Goal: Task Accomplishment & Management: Complete application form

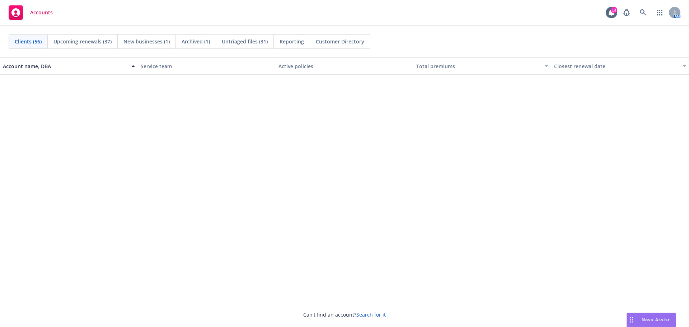
scroll to position [1376, 0]
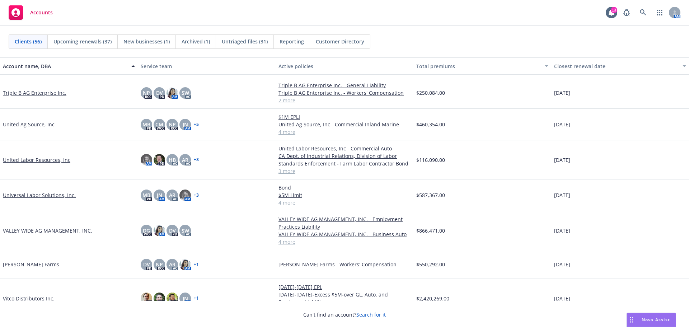
click at [30, 234] on link "VALLEY WIDE AG MANAGEMENT, INC." at bounding box center [47, 231] width 89 height 8
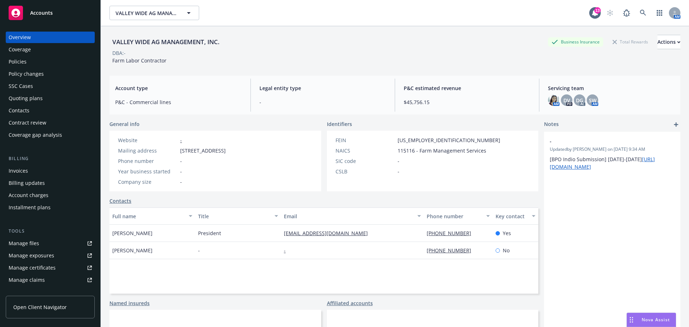
drag, startPoint x: 621, startPoint y: 226, endPoint x: 624, endPoint y: 222, distance: 5.7
click at [621, 225] on div "- Updated by Ganesh Vegi on 07/28/2025, 9:34 AM [BPO Indio Submission] 2025-202…" at bounding box center [612, 254] width 136 height 244
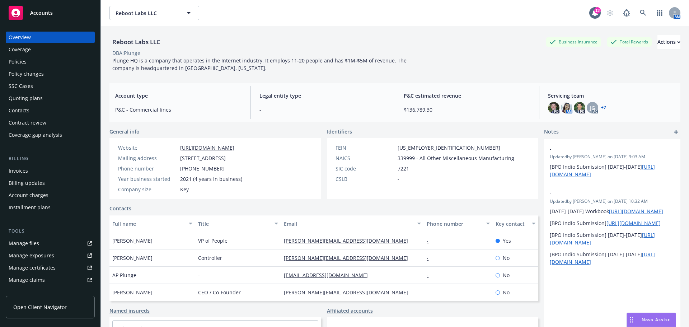
click at [60, 16] on div "Accounts" at bounding box center [50, 13] width 83 height 14
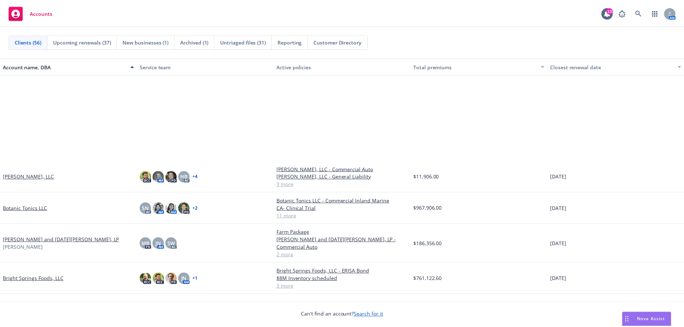
scroll to position [120, 0]
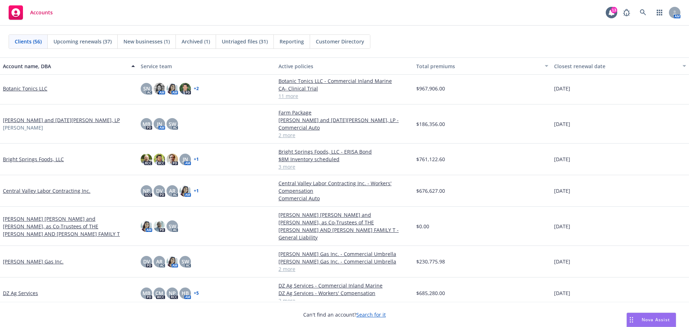
click at [20, 159] on link "Bright Springs Foods, LLC" at bounding box center [33, 159] width 61 height 8
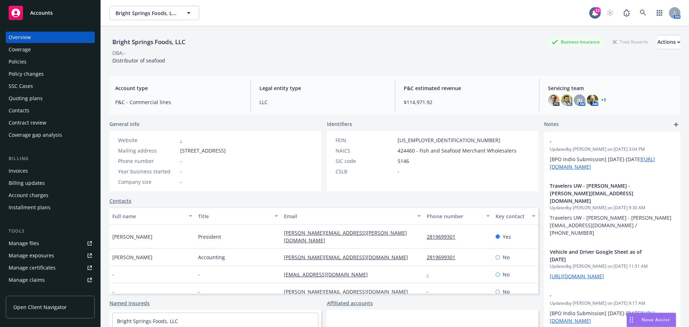
click at [38, 61] on div "Overview Coverage Policies Policy changes SSC Cases Quoting plans Contacts Cont…" at bounding box center [50, 86] width 89 height 109
click at [38, 64] on div "Policies" at bounding box center [50, 61] width 83 height 11
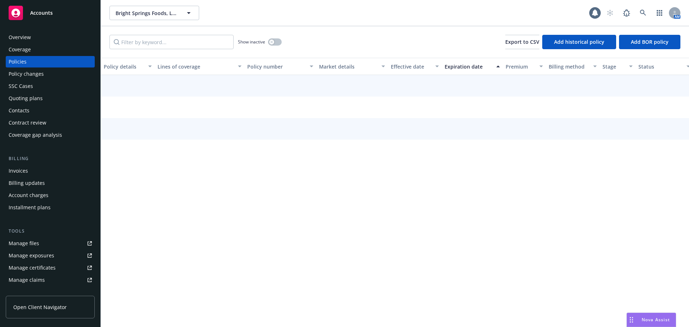
click at [28, 67] on div "Policies" at bounding box center [50, 61] width 83 height 11
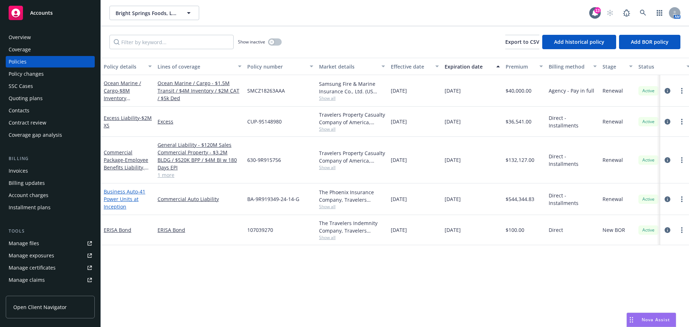
click at [127, 203] on link "Business Auto - 41 Power Units at Inception" at bounding box center [125, 199] width 42 height 22
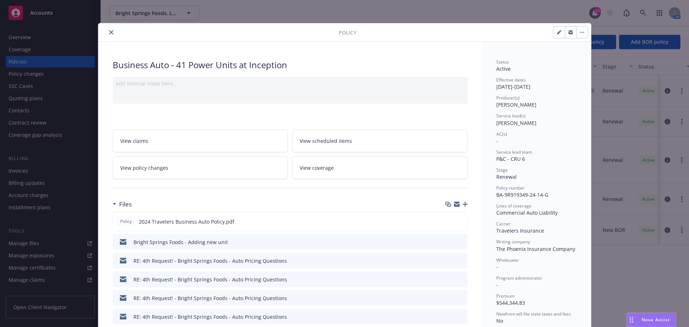
click at [111, 33] on icon "close" at bounding box center [111, 32] width 4 height 4
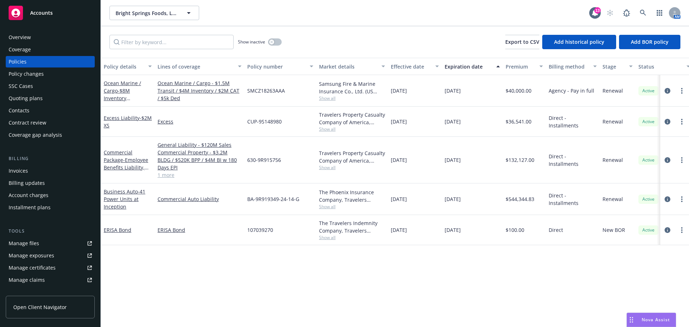
click at [120, 206] on div "Business Auto - 41 Power Units at Inception" at bounding box center [128, 199] width 48 height 23
click at [16, 78] on div "Policy changes" at bounding box center [26, 73] width 35 height 11
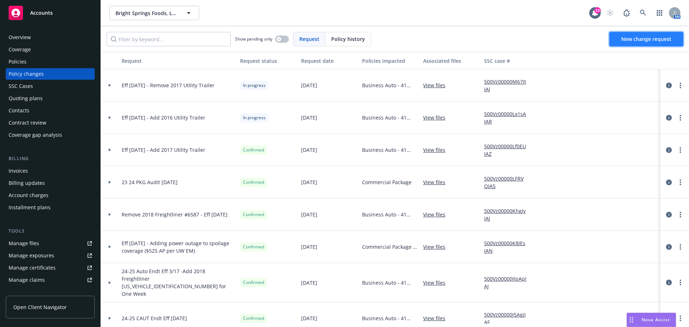
drag, startPoint x: 646, startPoint y: 42, endPoint x: 654, endPoint y: 47, distance: 9.6
click at [646, 42] on span "New change request" at bounding box center [646, 39] width 50 height 7
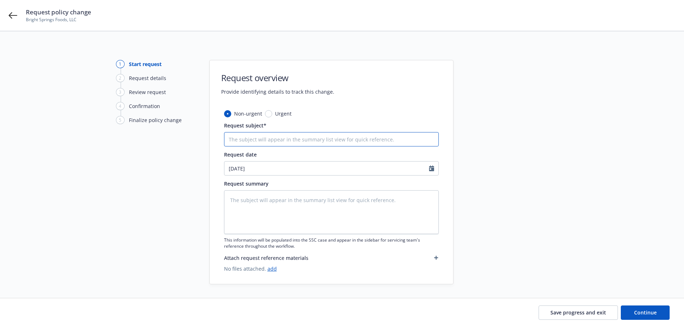
click at [283, 141] on input "Request subject*" at bounding box center [331, 139] width 215 height 14
type textarea "x"
type input "A"
type textarea "x"
type input "Ad"
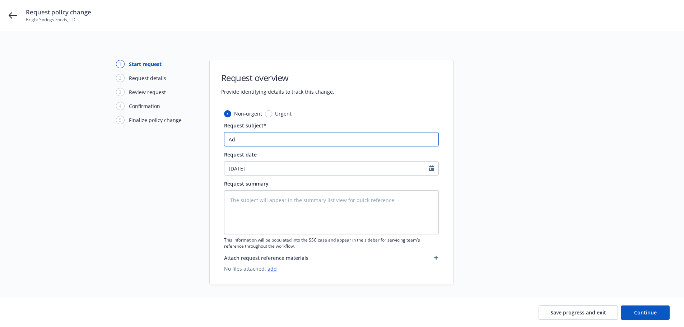
type textarea "x"
type input "Add"
type textarea "x"
type input "Add"
type textarea "x"
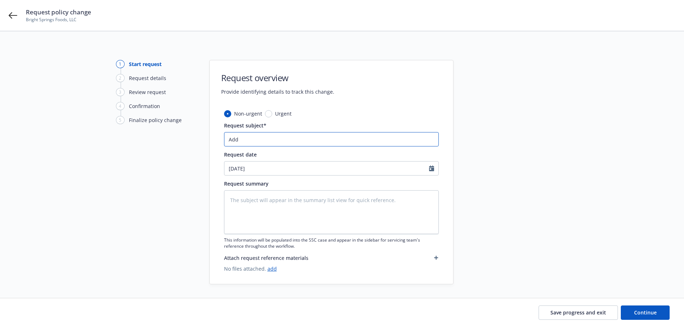
type input "Add 2"
type textarea "x"
type input "Add 20"
type textarea "x"
type input "Add 201"
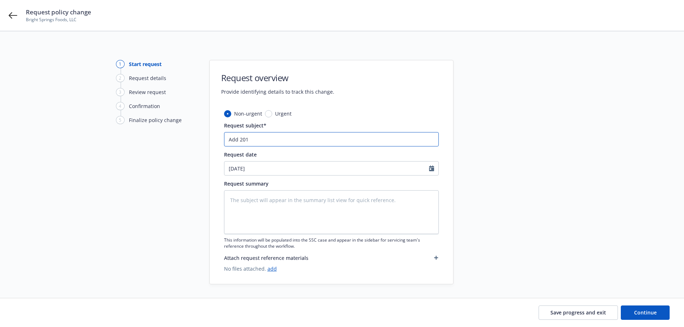
type textarea "x"
type input "Add 2015"
type textarea "x"
type input "Add 2015"
type textarea "x"
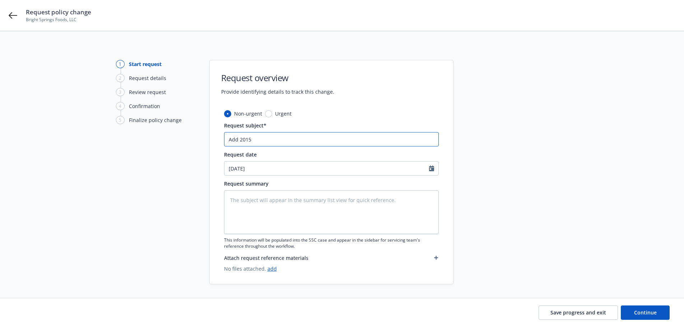
type input "Add 2015 U"
type textarea "x"
type input "Add 2015 Ut"
type textarea "x"
type input "Add 2015 Uti"
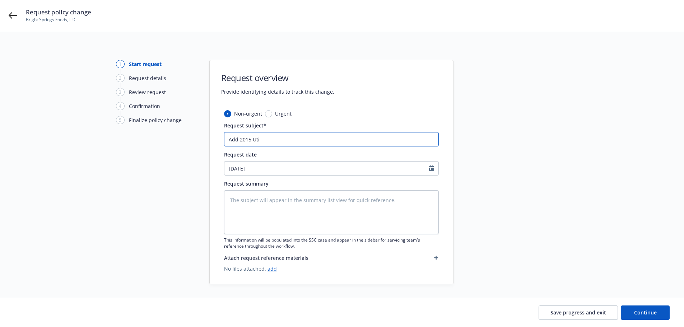
type textarea "x"
type input "Add 2015 Util"
type textarea "x"
type input "Add 2015 Utili"
type textarea "x"
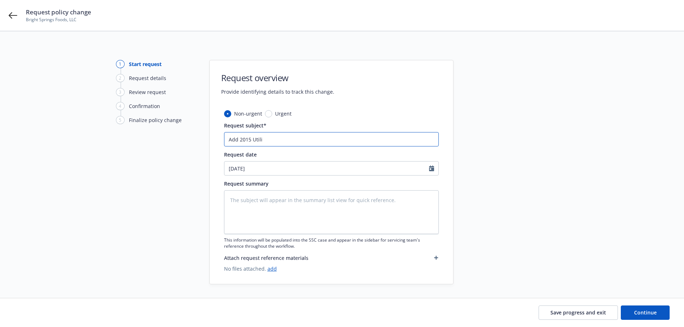
type input "Add 2015 Utilit"
type textarea "x"
type input "Add 2015 Utility"
type textarea "x"
type input "Add 2015 Utility"
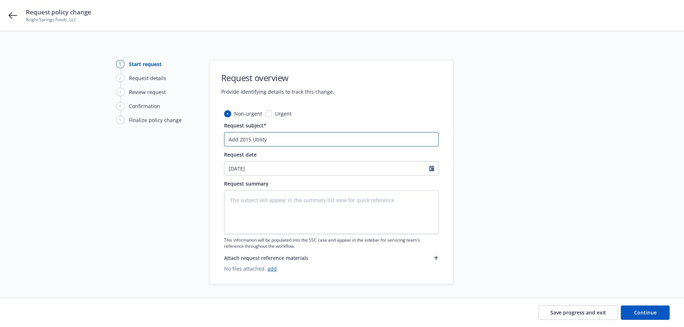
type textarea "x"
type input "Add 2015 Utility T"
type textarea "x"
type input "Add 2015 Utility Tr"
type textarea "x"
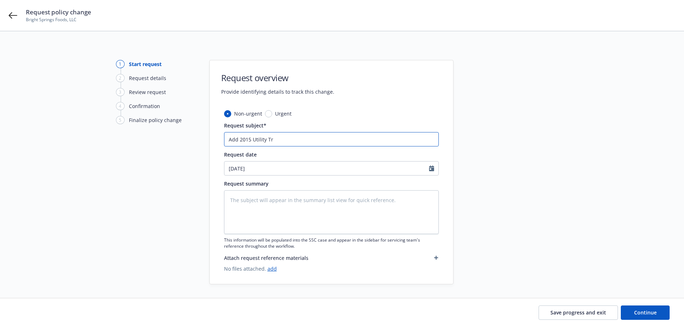
type input "Add 2015 Utility Tra"
type textarea "x"
type input "Add 2015 Utility Trai"
type textarea "x"
type input "Add 2015 Utility Trail"
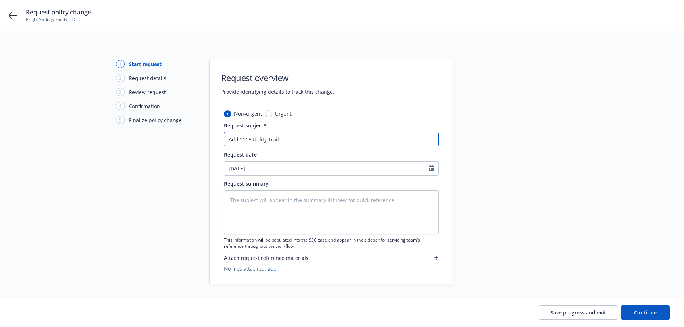
type textarea "x"
type input "Add 2015 Utility Traile"
type textarea "x"
type input "Add 2015 Utility Trailer"
type textarea "x"
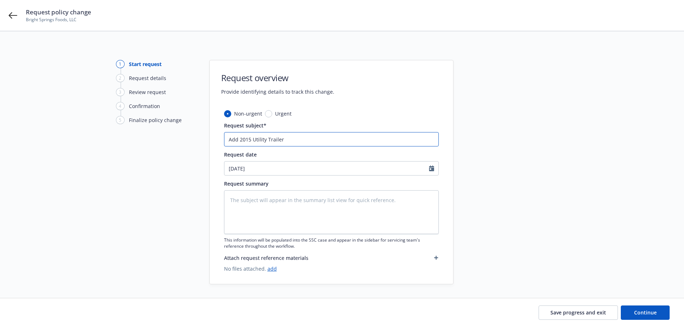
type input "Add 2015 Utility Trailer"
type textarea "x"
type input "Add 2015 Utility Trailer #"
type textarea "x"
type input "Add 2015 Utility Trailer ##"
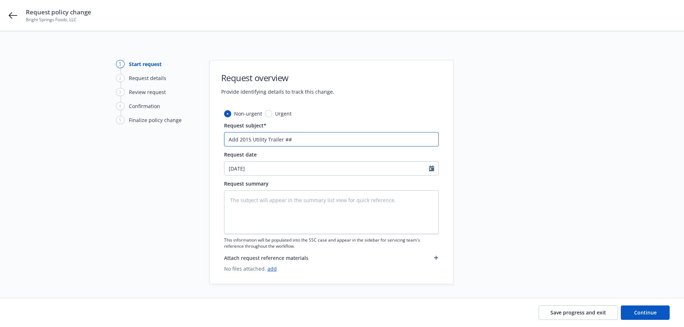
type textarea "x"
type input "Add 2015 Utility Trailer ###"
type textarea "x"
type input "Add 2015 Utility Trailer ###3"
type textarea "x"
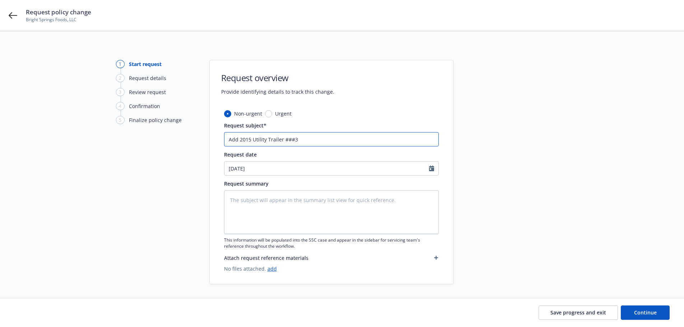
type input "Add 2015 Utility Trailer ###33"
type textarea "x"
type input "Add 2015 Utility Trailer ###333"
type textarea "x"
type input "Add 2015 Utility Trailer ###3333"
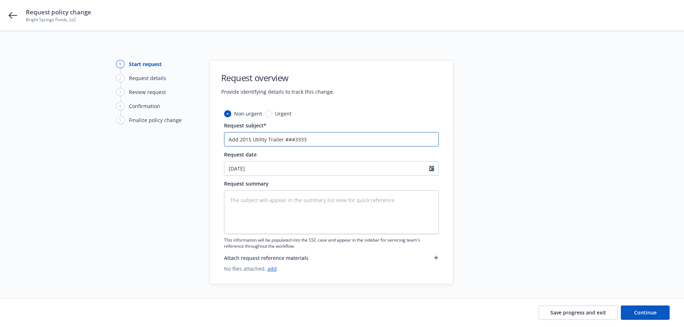
type textarea "x"
type input "Add 2015 Utility Trailer ###33333"
type textarea "x"
type input "Add 2015 Utility Trailer ###333333"
type textarea "x"
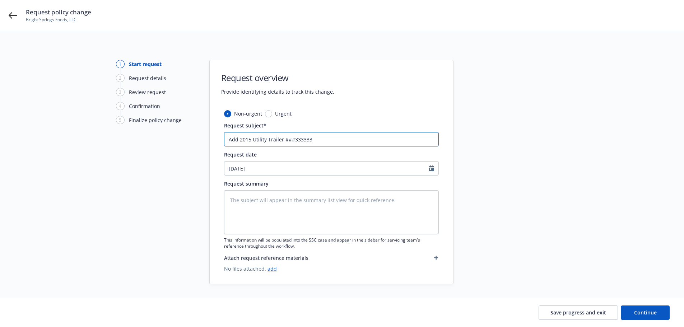
type input "Add 2015 Utility Trailer ###3333333"
type textarea "x"
type input "Add 2015 Utility Trailer ###33333333"
type textarea "x"
type input "Add 2015 Utility Trailer ###333333333"
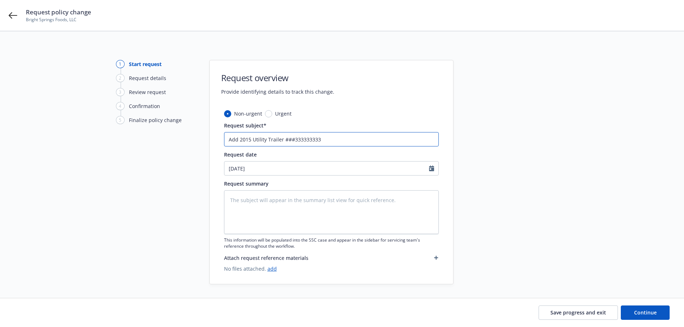
type textarea "x"
type input "Add 2015 Utility Trailer ###3333333333"
type textarea "x"
type input "Add 2015 Utility Trailer ###33333333333"
type textarea "x"
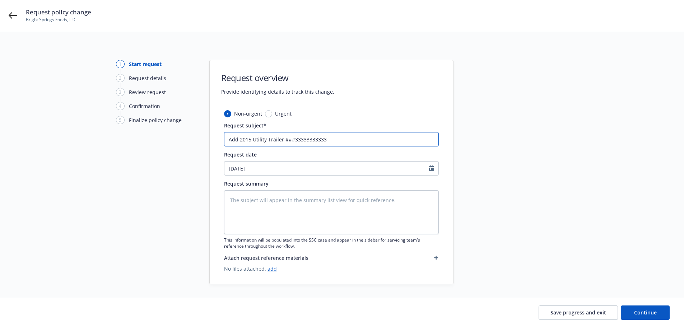
type input "Add 2015 Utility Trailer ###333333333333"
type textarea "x"
type input "Add 2015 Utility Trailer ###3333333333333"
type textarea "x"
type input "Add 2015 Utility Trailer ###33333333333333"
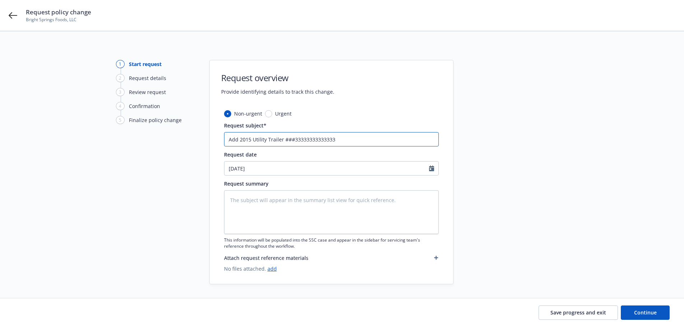
type textarea "x"
type input "Add 2015 Utility Trailer ###333333333333333"
type textarea "x"
type input "Add 2015 Utility Trailer ###3333333333333333"
type textarea "x"
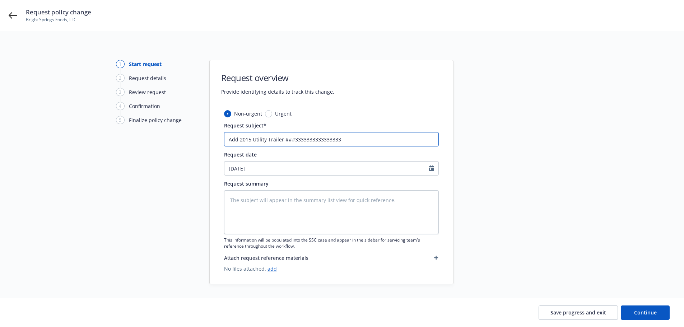
type input "Add 2015 Utility Trailer ###33333333333333332"
type textarea "x"
type input "Add 2015 Utility Trailer ###33333333333333332w"
type textarea "x"
type input "Add 2015 Utility Trailer ###33333333333333332w4"
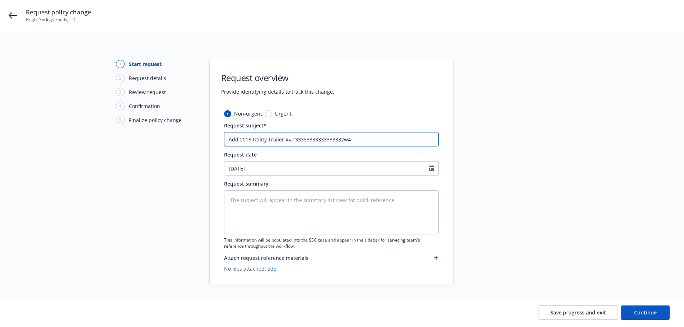
click at [372, 138] on input "Add 2015 Utility Trailer ###33333333333333332w4" at bounding box center [331, 139] width 215 height 14
drag, startPoint x: 369, startPoint y: 137, endPoint x: 307, endPoint y: 137, distance: 62.5
click at [288, 142] on input "Add 2015 Utility Trailer ###33333333333333332w4" at bounding box center [331, 139] width 215 height 14
type textarea "x"
type input "Add 2015 Utility Trailer #8"
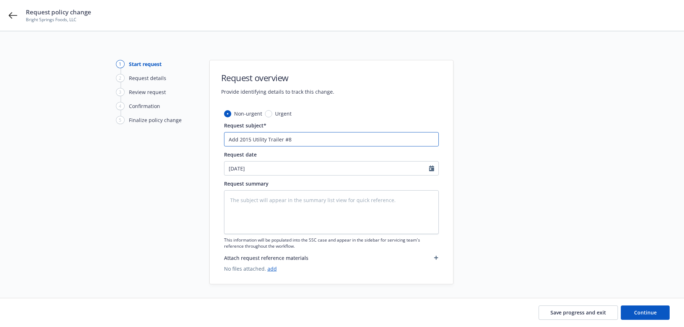
type textarea "x"
type input "Add 2015 Utility Trailer #85"
type textarea "x"
type input "Add 2015 Utility Trailer #854"
type textarea "x"
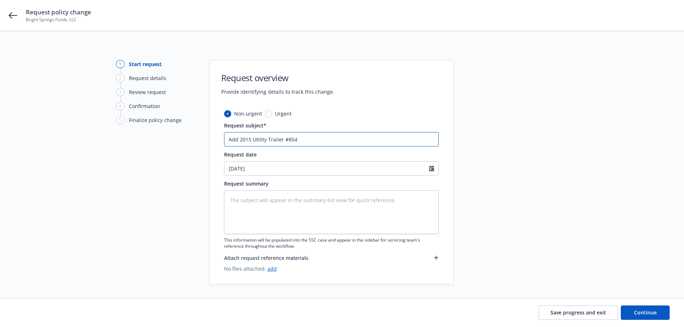
type input "Add 2015 Utility Trailer #8540"
type textarea "x"
type input "Add 2015 Utility Trailer #85402"
click at [643, 309] on span "Continue" at bounding box center [645, 312] width 23 height 7
type textarea "x"
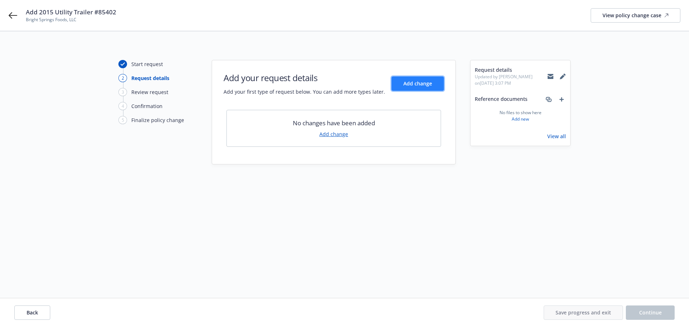
click at [401, 82] on button "Add change" at bounding box center [418, 83] width 52 height 14
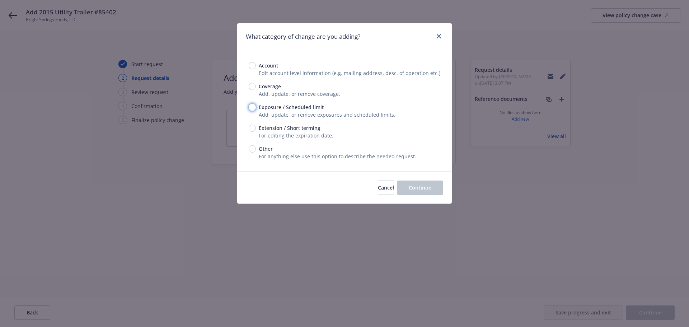
click at [255, 111] on input "Exposure / Scheduled limit" at bounding box center [252, 107] width 7 height 7
radio input "true"
click at [411, 191] on span "Continue" at bounding box center [420, 187] width 23 height 7
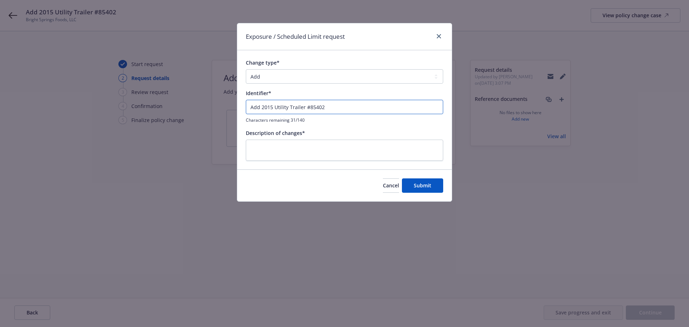
drag, startPoint x: 337, startPoint y: 115, endPoint x: 218, endPoint y: 109, distance: 119.7
click at [189, 112] on div "Exposure / Scheduled Limit request Change type* Add Audit Change Remove Identif…" at bounding box center [344, 163] width 689 height 327
paste input "Add 2015 Utility Trailer #85402"
type input "Add 2015 Utility Trailer #85402"
click at [275, 157] on textarea at bounding box center [344, 150] width 197 height 21
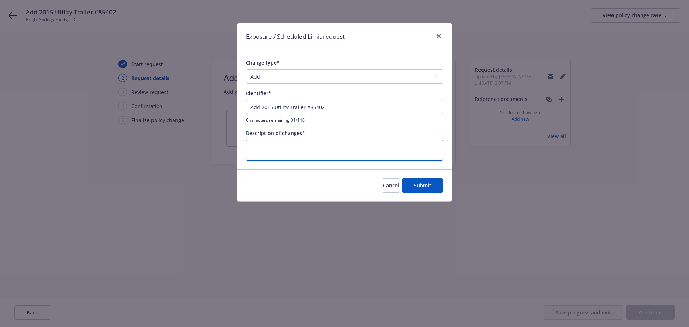
paste textarea "Add 2015 Utility Trailer #85402"
type textarea "x"
type textarea "Add 2015 Utility Trailer #85402"
click at [430, 191] on button "Submit" at bounding box center [422, 185] width 41 height 14
type textarea "x"
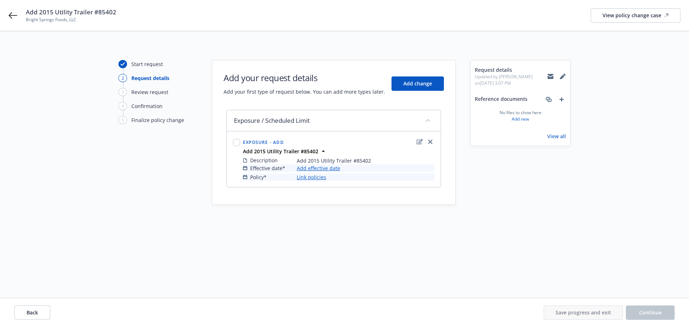
click at [332, 172] on link "Add effective date" at bounding box center [318, 168] width 43 height 8
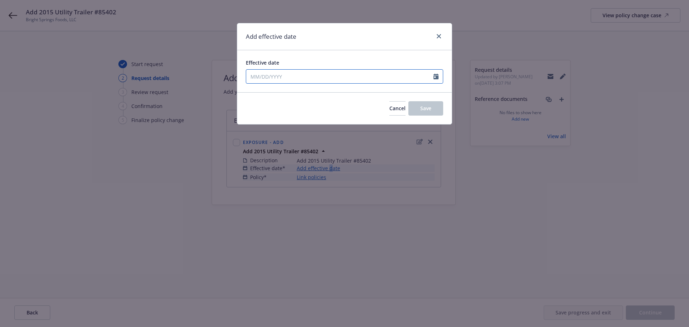
click at [435, 79] on icon "Calendar" at bounding box center [436, 77] width 5 height 6
select select "8"
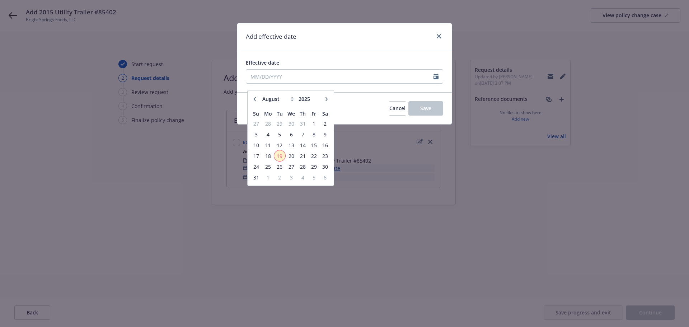
click at [279, 156] on span "19" at bounding box center [280, 156] width 10 height 9
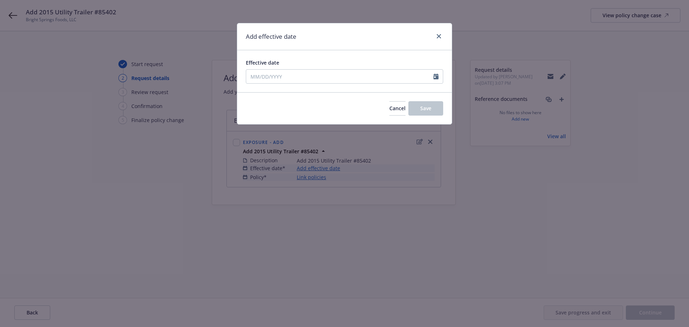
type input "08/19/2025"
click at [440, 116] on button "Save" at bounding box center [426, 108] width 35 height 14
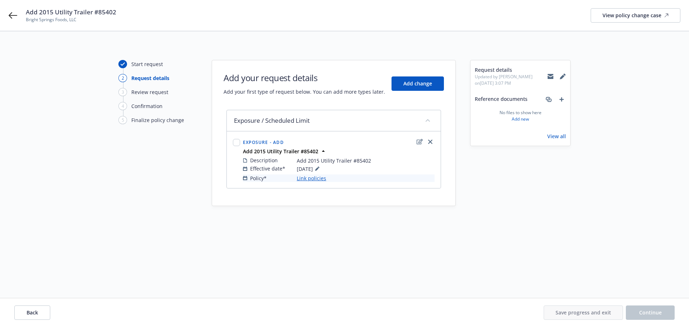
click at [308, 182] on link "Link policies" at bounding box center [311, 178] width 29 height 8
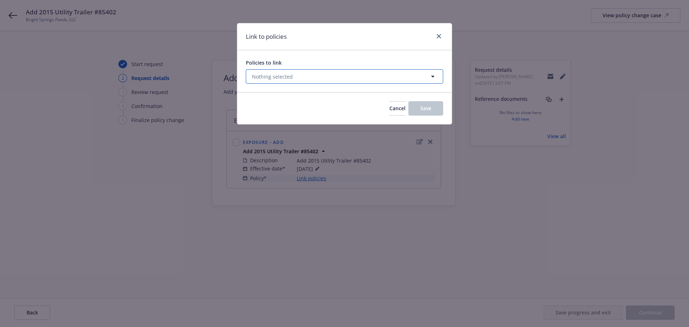
click at [381, 82] on button "Nothing selected" at bounding box center [344, 76] width 197 height 14
select select "ACTIVE"
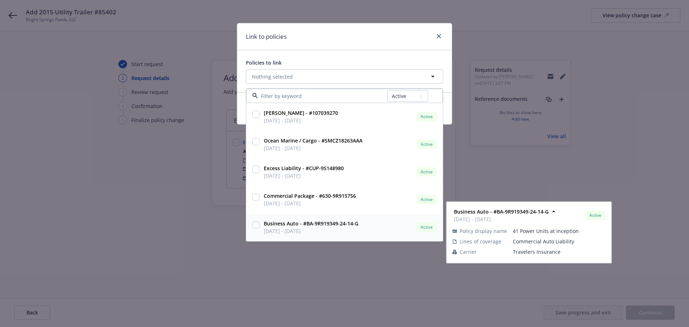
click at [260, 227] on input "checkbox" at bounding box center [255, 224] width 7 height 7
checkbox input "true"
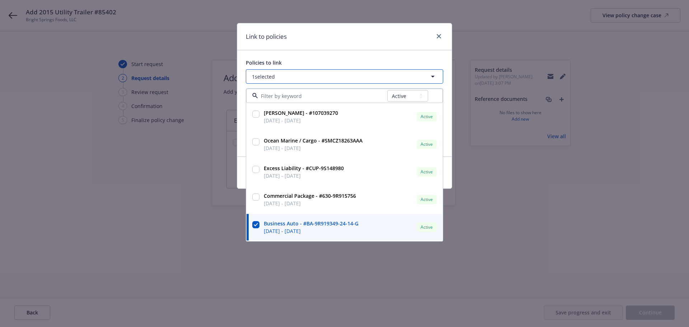
click at [418, 75] on button "1 selected" at bounding box center [344, 76] width 197 height 14
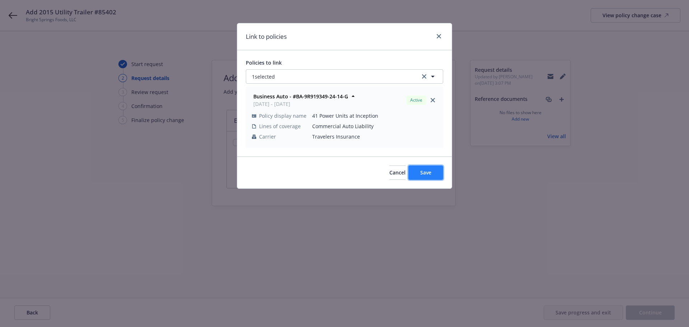
click at [429, 176] on span "Save" at bounding box center [425, 172] width 11 height 7
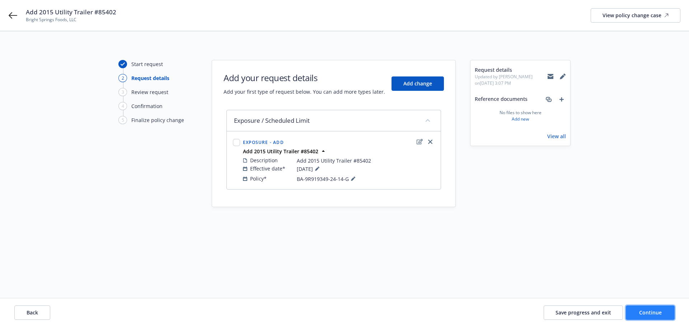
click at [637, 309] on button "Continue" at bounding box center [650, 313] width 49 height 14
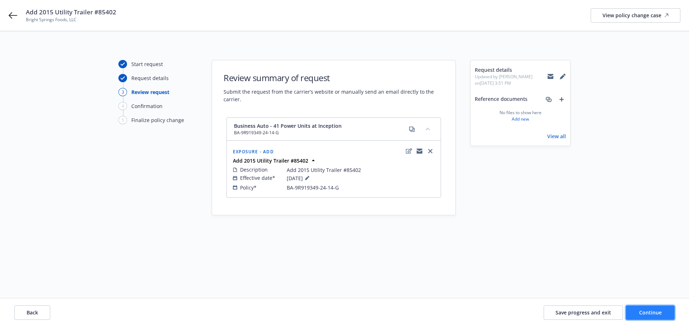
click at [639, 311] on span "Continue" at bounding box center [650, 312] width 23 height 7
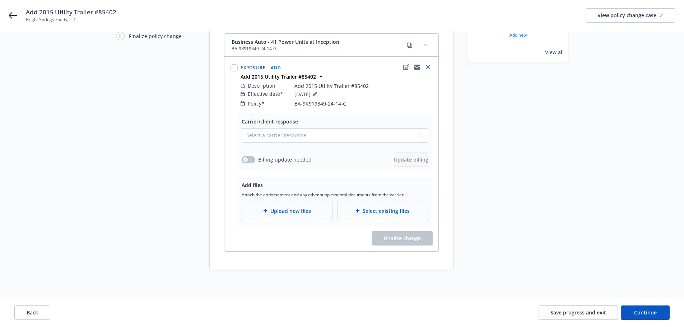
scroll to position [87, 0]
click at [298, 207] on span "Upload new files" at bounding box center [290, 211] width 41 height 8
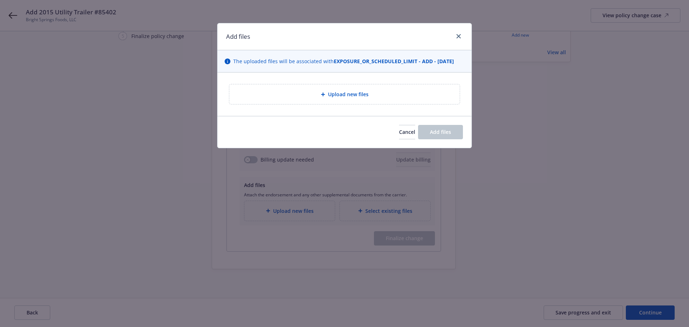
type textarea "x"
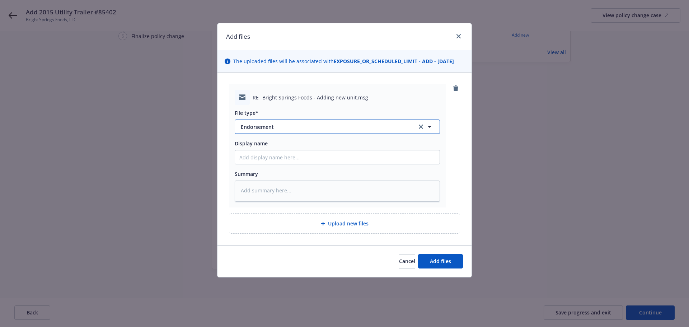
click at [314, 128] on button "Endorsement" at bounding box center [337, 127] width 205 height 14
type input "chan"
click at [277, 152] on span "Change request" at bounding box center [261, 149] width 39 height 8
click at [275, 164] on input "Display name" at bounding box center [337, 157] width 205 height 14
type textarea "x"
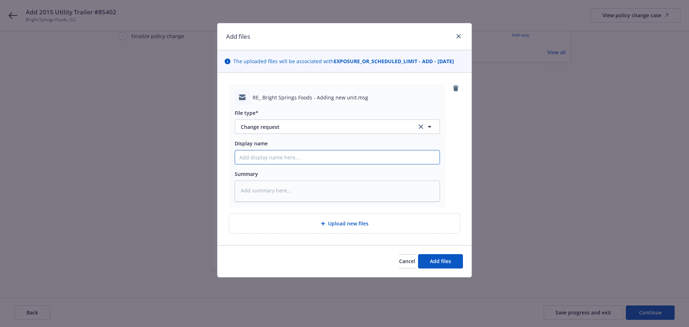
type input "0"
type textarea "x"
type input "08"
type textarea "x"
type input "08."
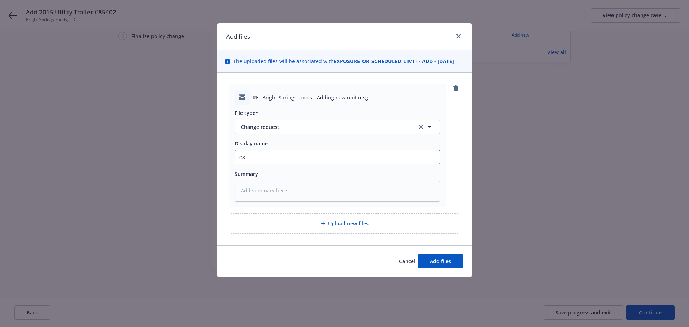
type textarea "x"
type input "08.1"
type textarea "x"
type input "08.19"
type textarea "x"
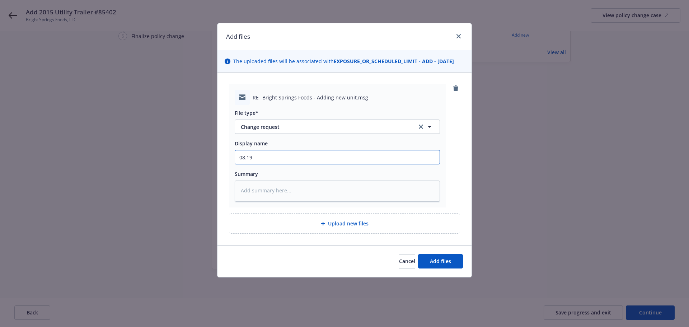
type input "08.19."
type textarea "x"
type input "08.19.2"
type textarea "x"
type input "08.19.20"
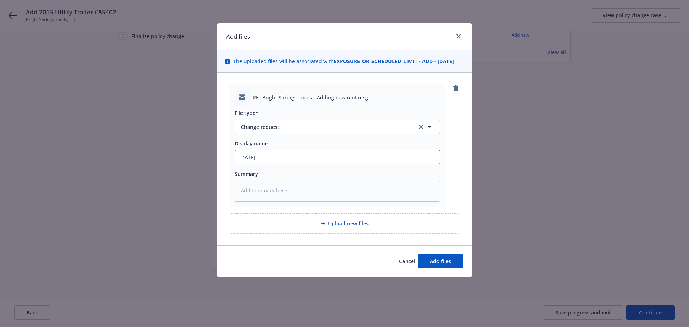
type textarea "x"
type input "08.19.202"
type textarea "x"
type input "08.19.2025"
type textarea "x"
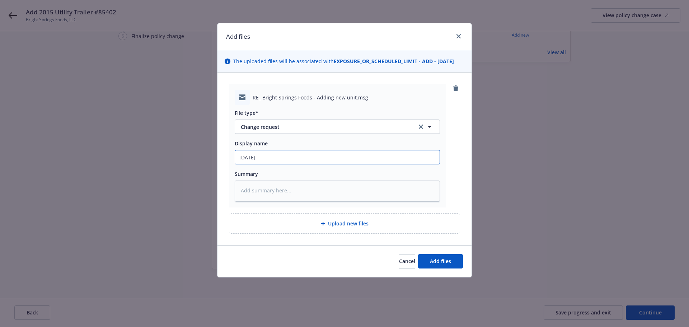
type input "08.19.2025,"
type textarea "x"
type input "08.19.2025,"
type textarea "x"
type input "08.19.2025, C"
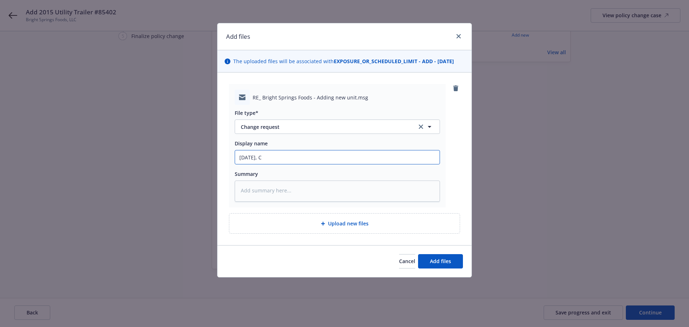
type textarea "x"
type input "08.19.2025, CA"
type textarea "x"
type input "08.19.2025, CA,"
type textarea "x"
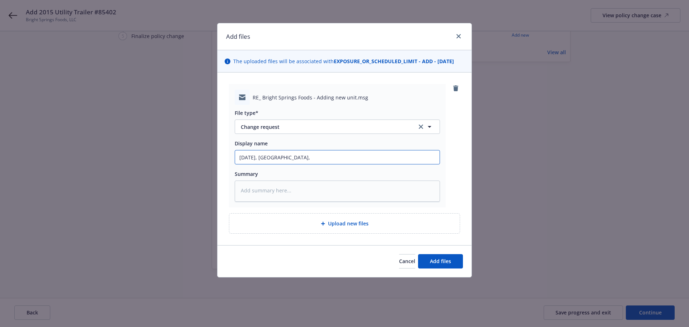
type input "08.19.2025, CA,"
type textarea "x"
type input "08.19.2025, CA, A"
type textarea "x"
type input "08.19.2025, CA, Ad"
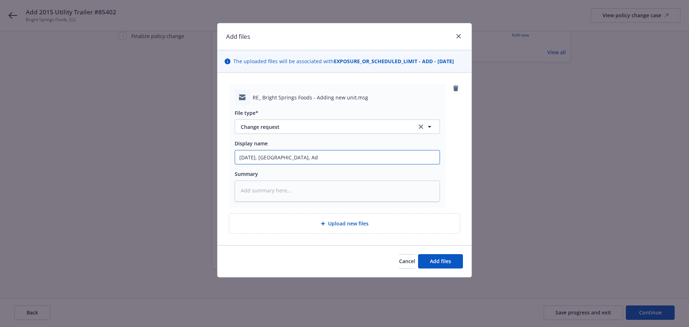
type textarea "x"
type input "08.19.2025, CA, Add"
type textarea "x"
type input "08.19.2025, CA, Add"
type textarea "x"
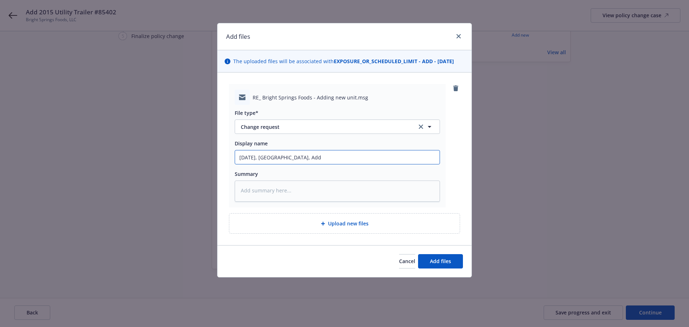
type input "08.19.2025, CA, Add 2"
type textarea "x"
type input "08.19.2025, CA, Add 20"
type textarea "x"
type input "08.19.2025, CA, Add 201"
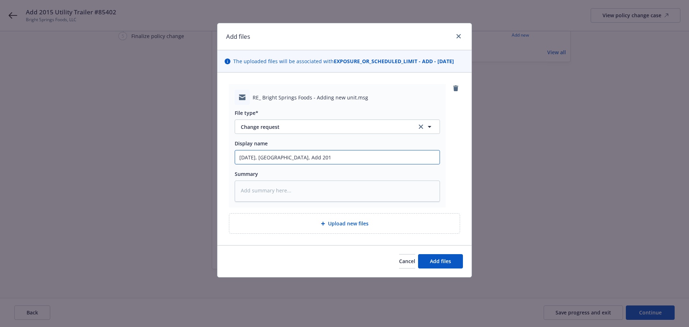
type textarea "x"
type input "08.19.2025, CA, Add 2015"
type textarea "x"
type input "08.19.2025, CA, Add 2015"
type textarea "x"
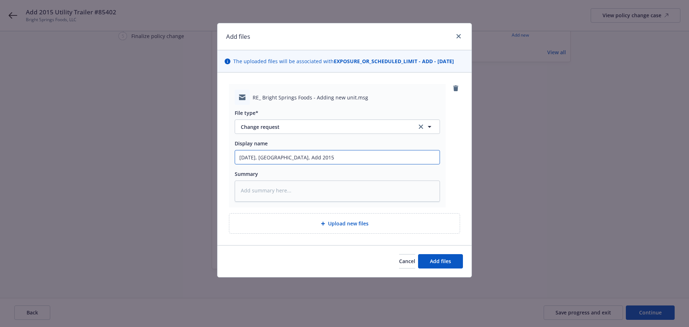
type input "08.19.2025, CA, Add 2015 U"
type textarea "x"
type input "08.19.2025, CA, Add 2015 Ut"
type textarea "x"
type input "08.19.2025, CA, Add 2015 Uti"
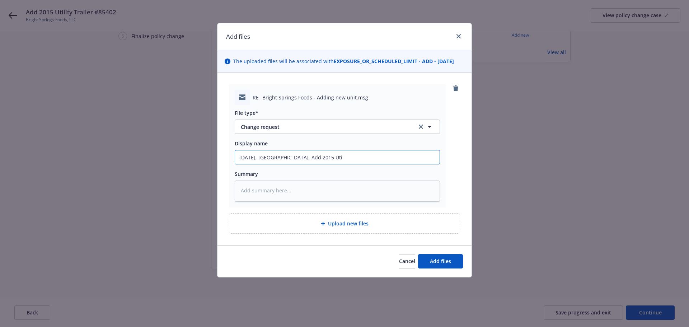
type textarea "x"
type input "08.19.2025, CA, Add 2015 Util"
type textarea "x"
type input "08.19.2025, CA, Add 2015 Utili"
type textarea "x"
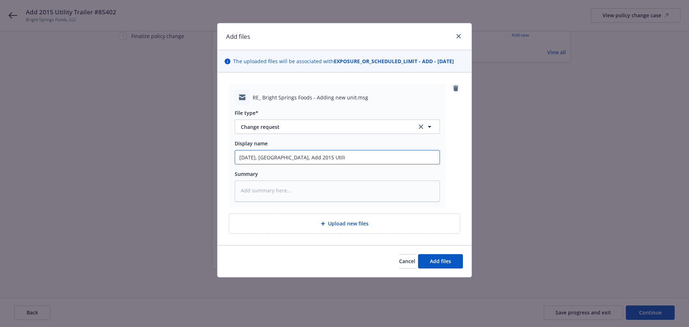
type input "08.19.2025, CA, Add 2015 Utilit"
type textarea "x"
type input "08.19.2025, CA, Add 2015 Utility"
type textarea "x"
type input "08.19.2025, CA, Add 2015 Utility"
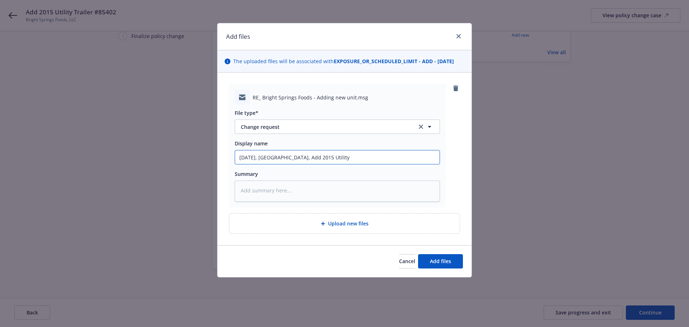
type textarea "x"
type input "08.19.2025, CA, Add 2015 Utility T"
type textarea "x"
type input "08.19.2025, CA, Add 2015 Utility Tr"
type textarea "x"
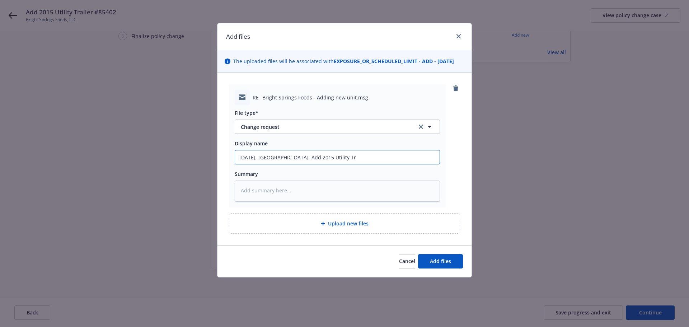
type input "08.19.2025, CA, Add 2015 Utility Tra"
type textarea "x"
type input "08.19.2025, CA, Add 2015 Utility Trai"
type textarea "x"
type input "08.19.2025, CA, Add 2015 Utility Trail"
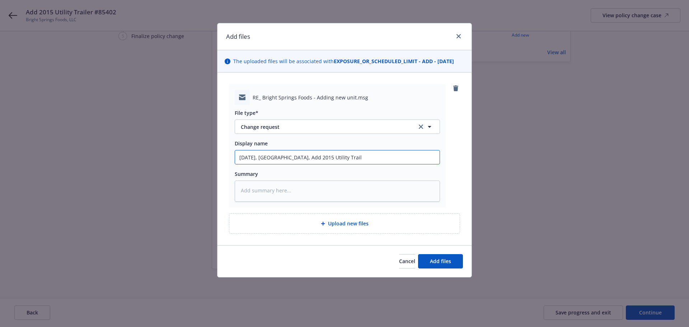
type textarea "x"
type input "08.19.2025, CA, Add 2015 Utility Traile"
type textarea "x"
type input "08.19.2025, CA, Add 2015 Utility Trailer"
type textarea "x"
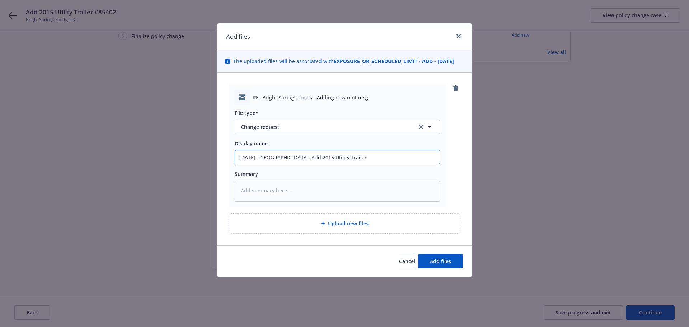
type input "08.19.2025, CA, Add 2015 Utility Trailer"
type textarea "x"
type input "08.19.2025, CA, Add 2015 Utility Trailer #"
click at [446, 269] on button "Add files" at bounding box center [440, 261] width 45 height 14
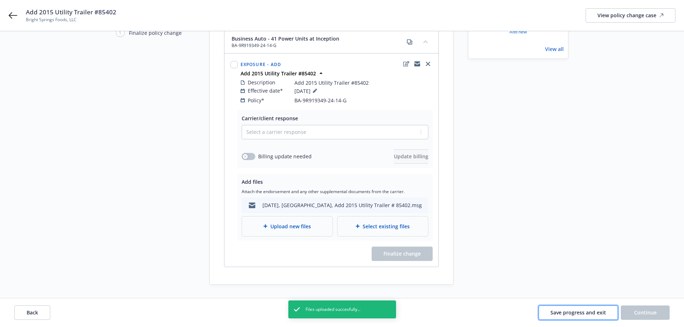
click at [593, 314] on span "Save progress and exit" at bounding box center [578, 312] width 56 height 7
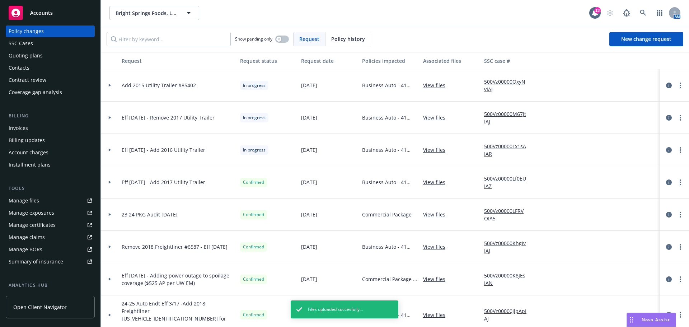
scroll to position [60, 0]
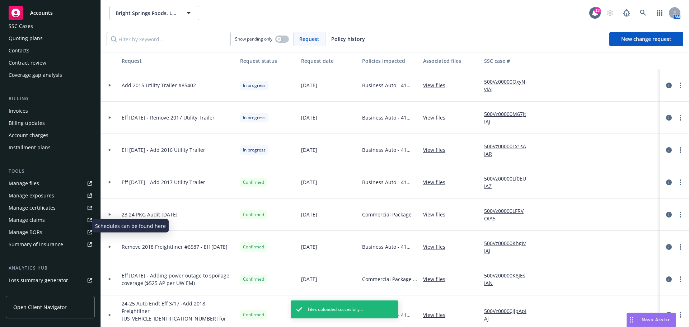
click at [50, 201] on div "Manage exposures" at bounding box center [32, 195] width 46 height 11
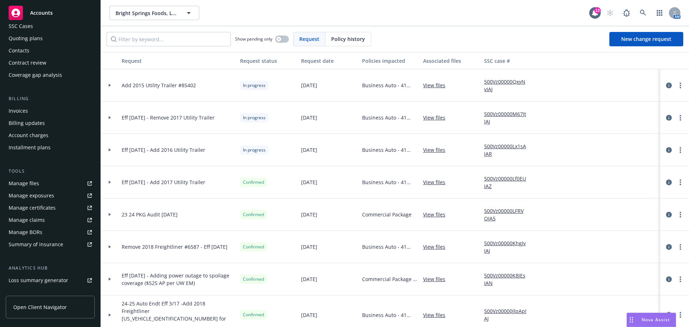
click at [427, 186] on link "View files" at bounding box center [437, 182] width 28 height 8
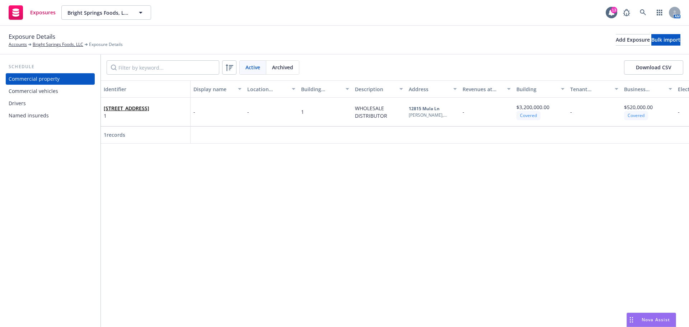
click at [59, 97] on div "Commercial vehicles" at bounding box center [50, 90] width 83 height 11
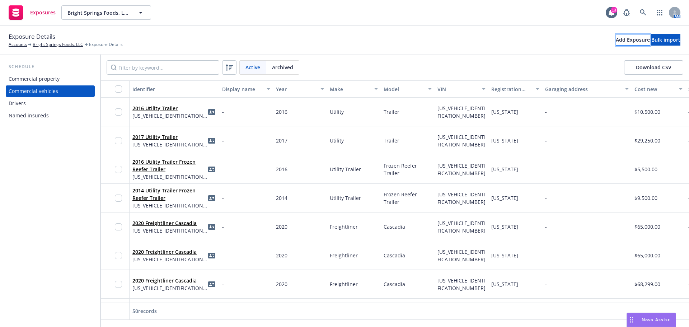
click at [616, 40] on div "Add Exposure" at bounding box center [633, 39] width 34 height 11
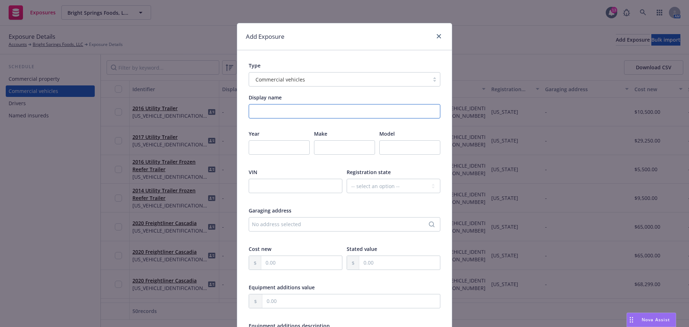
click at [281, 118] on input "Display name" at bounding box center [345, 111] width 192 height 14
type input "2015 Utility Refrigerated Trailer"
type input "2015"
type input "Utility Refridgerated"
type input "Trailer"
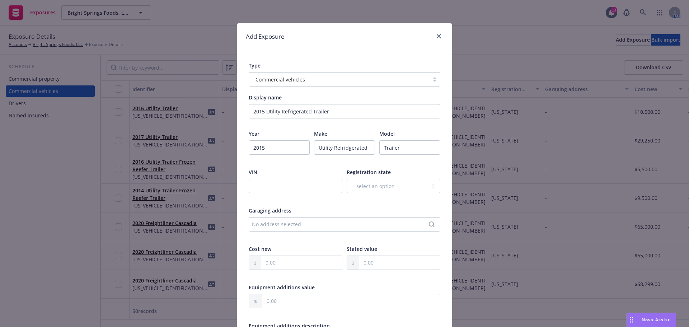
click at [344, 160] on div "Utility Refridgerated" at bounding box center [344, 152] width 61 height 24
click at [342, 148] on input "Utility Refridgerated" at bounding box center [344, 147] width 61 height 14
type input "Utility Refrigerated"
drag, startPoint x: 293, startPoint y: 124, endPoint x: 290, endPoint y: 119, distance: 5.1
drag, startPoint x: 290, startPoint y: 119, endPoint x: 363, endPoint y: 99, distance: 75.7
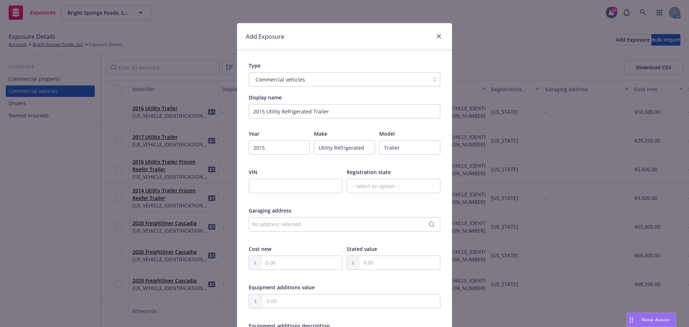
click at [363, 99] on div "Display name" at bounding box center [345, 98] width 192 height 8
paste input "1UYVS2488FU285402"
type input "1UYVS2488FU285402"
click at [378, 193] on select "-- select an option -- Alaska Alabama Arkansas American Samoa Arizona Californi…" at bounding box center [394, 186] width 94 height 14
select select "TX"
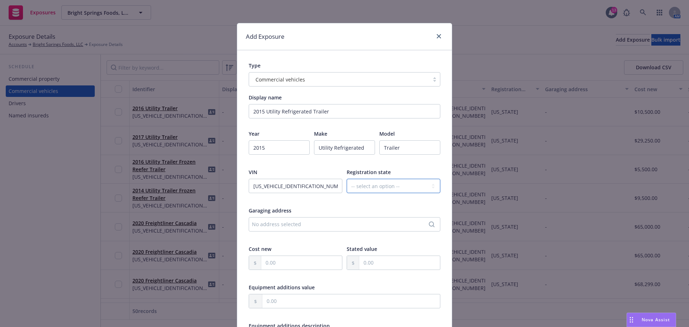
click at [347, 186] on select "-- select an option -- Alaska Alabama Arkansas American Samoa Arizona Californi…" at bounding box center [394, 186] width 94 height 14
click at [424, 228] on div "No address selected" at bounding box center [341, 224] width 178 height 8
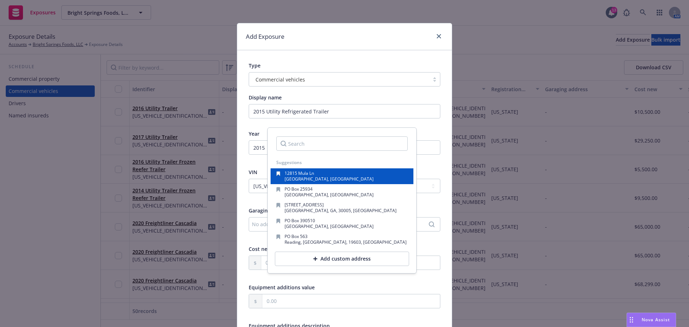
click at [298, 180] on span "Stafford, TX, 77477, USA" at bounding box center [329, 179] width 89 height 6
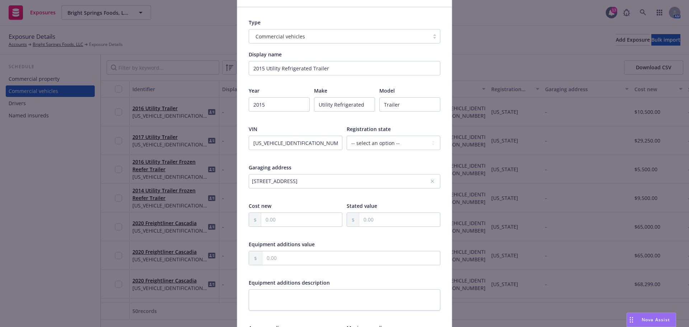
scroll to position [60, 0]
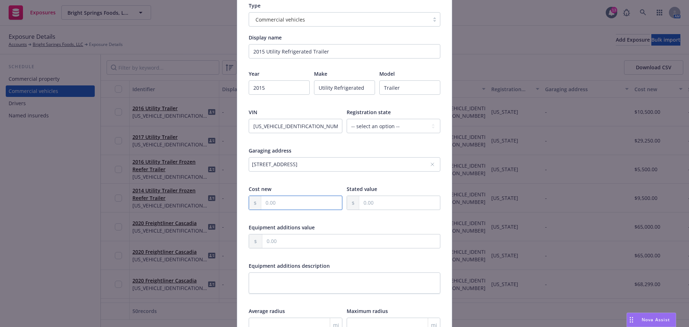
click at [294, 210] on input "text" at bounding box center [301, 203] width 81 height 14
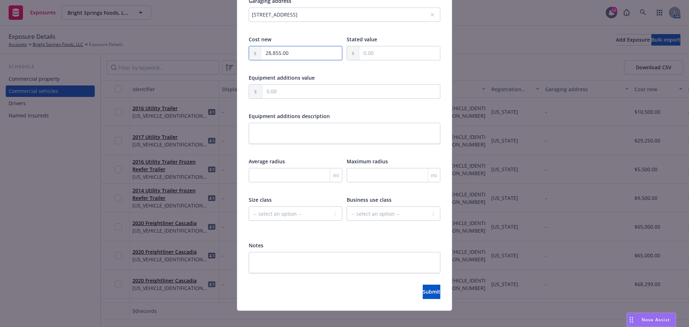
scroll to position [233, 0]
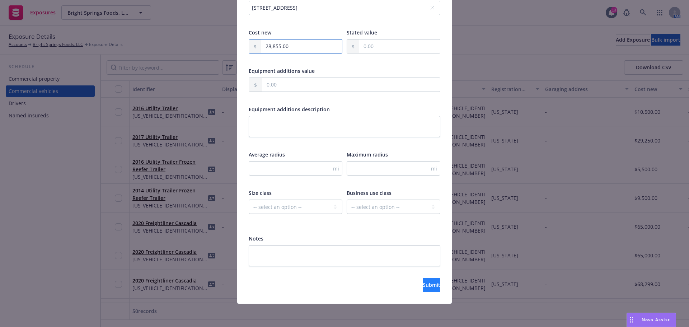
type input "28,855.00"
drag, startPoint x: 412, startPoint y: 287, endPoint x: 406, endPoint y: 286, distance: 6.6
click at [423, 287] on button "Submit" at bounding box center [432, 285] width 18 height 14
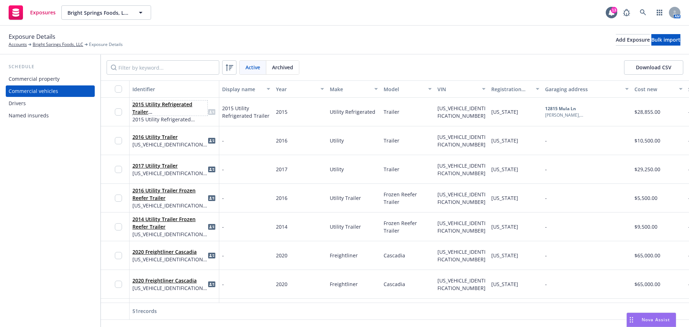
click at [186, 122] on link "2015 Utility Refrigerated Trailer 1UYVS2488FU285402" at bounding box center [169, 115] width 74 height 29
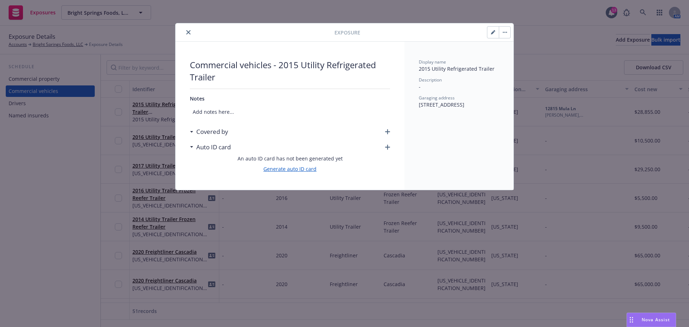
click at [299, 172] on link "Generate auto ID card" at bounding box center [290, 169] width 53 height 8
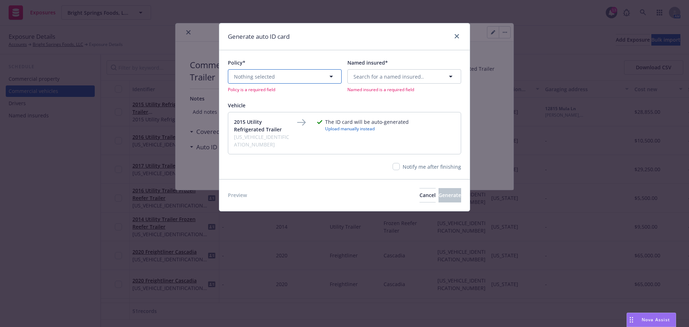
click at [268, 77] on button "Nothing selected" at bounding box center [285, 76] width 114 height 14
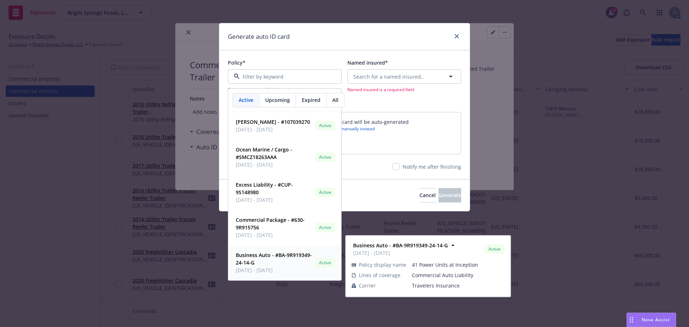
click at [254, 264] on strong "Business Auto - #BA-9R919349-24-14-G" at bounding box center [274, 259] width 76 height 14
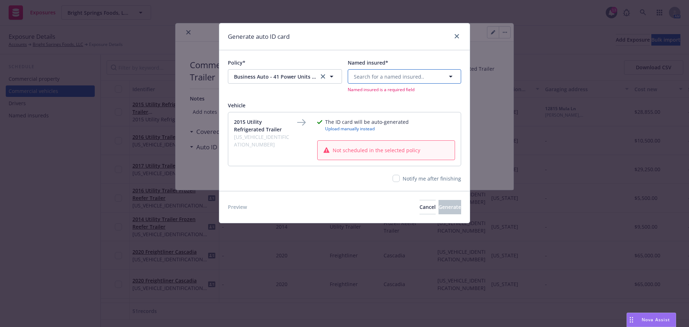
click at [372, 80] on span "Search for a named insured.." at bounding box center [389, 77] width 70 height 8
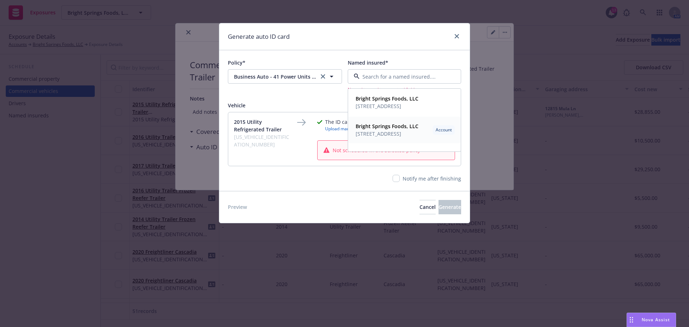
click at [374, 138] on span "12815 Mula Ln Stafford, TX 77477" at bounding box center [387, 134] width 63 height 8
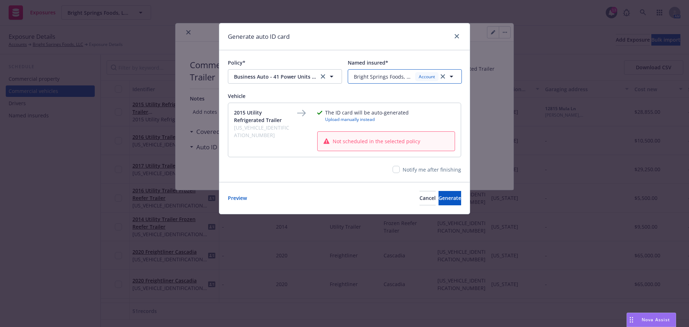
click at [373, 80] on span "Bright Springs Foods, LLC" at bounding box center [383, 77] width 59 height 8
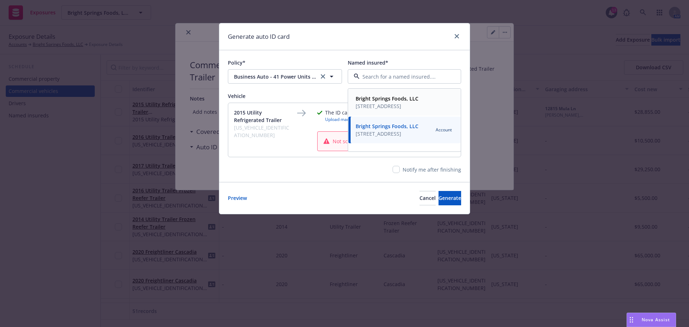
click at [387, 108] on span "12815 Mula Ln Stafford, TX 77477" at bounding box center [387, 106] width 63 height 8
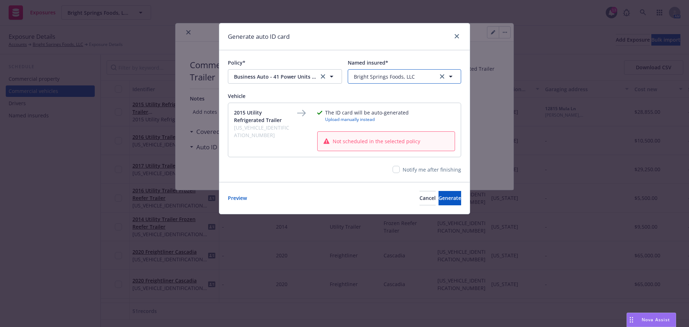
click at [384, 77] on span "Bright Springs Foods, LLC" at bounding box center [384, 77] width 61 height 8
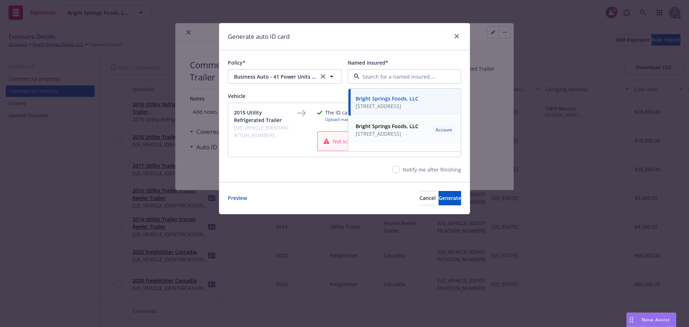
click at [406, 130] on strong "Bright Springs Foods, LLC" at bounding box center [387, 126] width 63 height 7
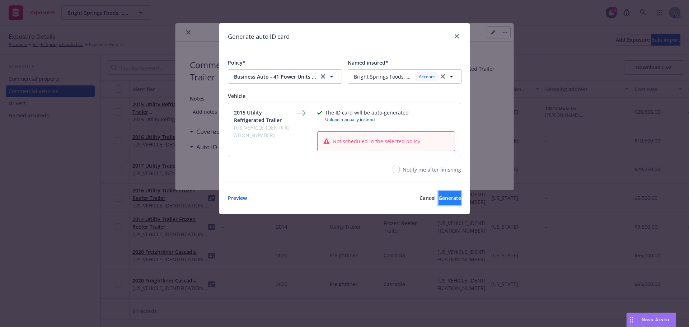
click at [439, 201] on span "Generate" at bounding box center [450, 198] width 23 height 7
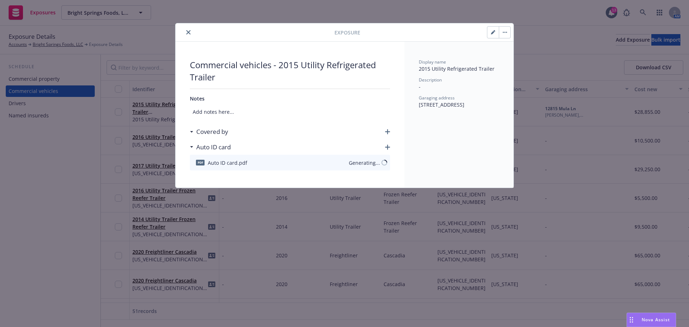
click at [190, 136] on div "Covered by" at bounding box center [209, 131] width 38 height 9
click at [387, 135] on div "Covered by" at bounding box center [290, 131] width 200 height 15
drag, startPoint x: 191, startPoint y: 155, endPoint x: 195, endPoint y: 155, distance: 4.3
click at [194, 152] on div "Auto ID card" at bounding box center [210, 147] width 41 height 9
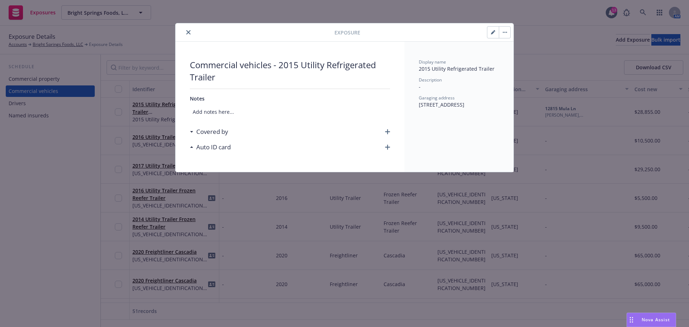
drag, startPoint x: 206, startPoint y: 150, endPoint x: 207, endPoint y: 154, distance: 4.1
click at [207, 152] on h3 "Auto ID card" at bounding box center [213, 147] width 34 height 9
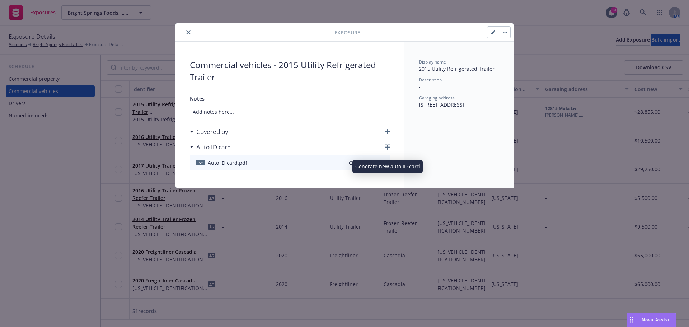
click at [387, 150] on icon "button" at bounding box center [387, 147] width 5 height 5
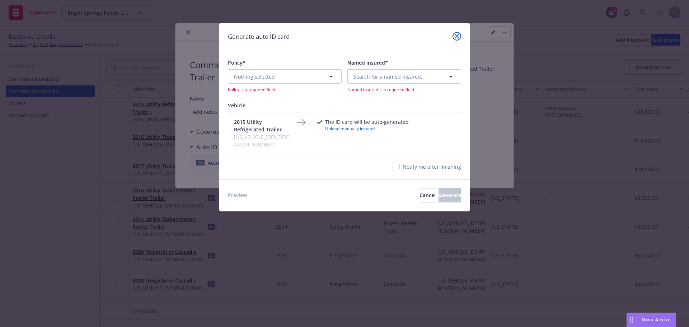
click at [453, 38] on link "close" at bounding box center [457, 36] width 9 height 9
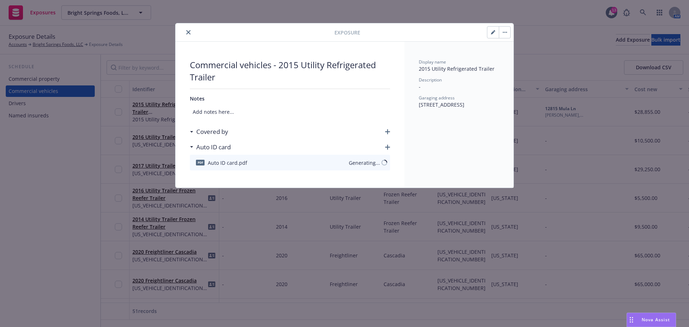
click at [204, 33] on div at bounding box center [256, 32] width 156 height 9
click at [186, 29] on div at bounding box center [256, 32] width 156 height 9
click at [189, 34] on icon "close" at bounding box center [188, 32] width 4 height 4
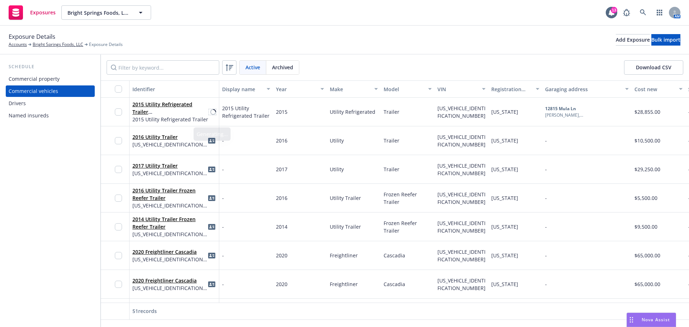
click at [214, 115] on icon at bounding box center [213, 111] width 7 height 7
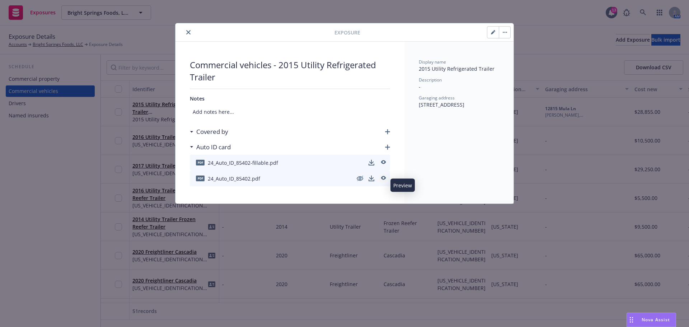
click at [383, 180] on icon "preview" at bounding box center [383, 178] width 5 height 4
click at [189, 33] on icon "close" at bounding box center [188, 32] width 4 height 4
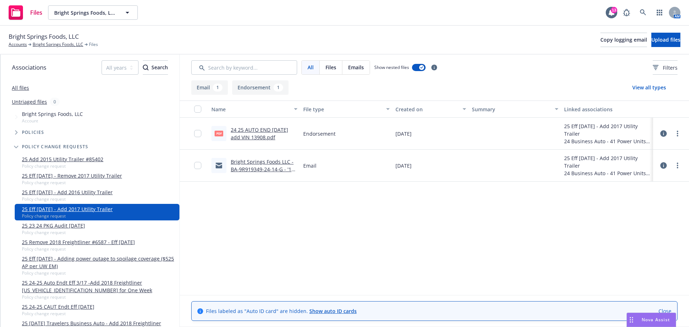
click at [247, 178] on link "Bright Springs Foods LLC - BA-9R919349-24-14-G - '17 Utility VIN '3908" at bounding box center [263, 169] width 64 height 22
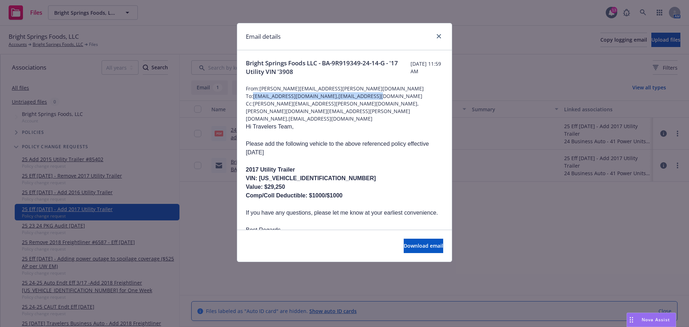
drag, startPoint x: 386, startPoint y: 100, endPoint x: 257, endPoint y: 101, distance: 128.9
click at [254, 100] on span "To: NCANNON2@travelers.com,PPLUMLEY@travelers.com" at bounding box center [344, 96] width 197 height 8
copy span "NCANNON2@travelers.com,PPLUMLEY@travelers.com"
drag, startPoint x: 439, startPoint y: 36, endPoint x: 436, endPoint y: 38, distance: 3.8
click at [439, 36] on icon "close" at bounding box center [439, 36] width 4 height 4
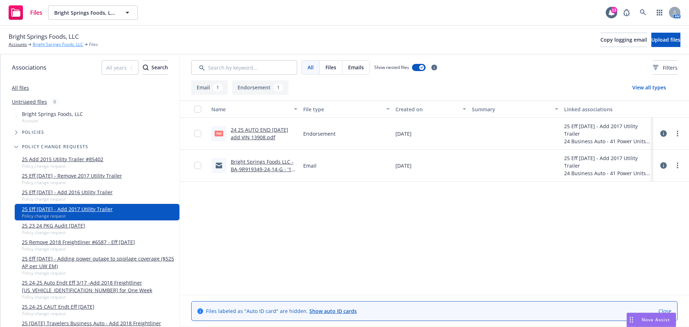
click at [44, 46] on link "Bright Springs Foods, LLC" at bounding box center [58, 44] width 51 height 6
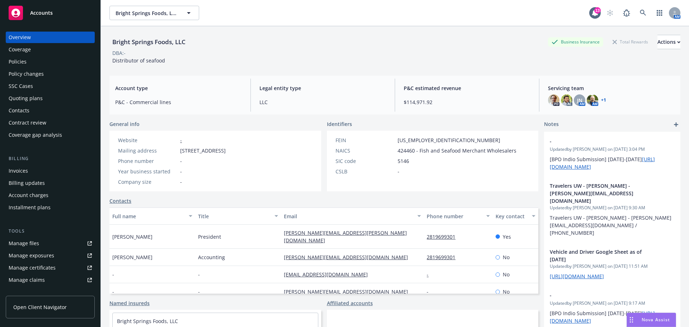
click at [32, 67] on div "Policies" at bounding box center [50, 61] width 83 height 11
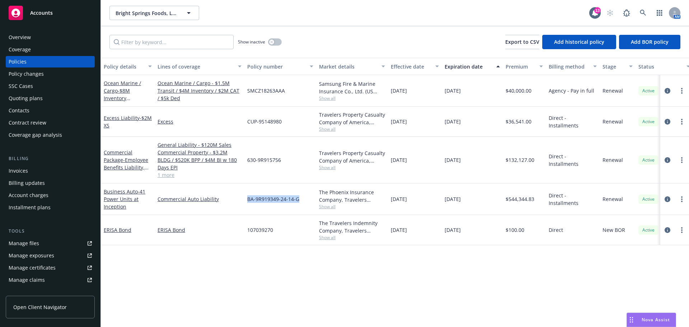
drag, startPoint x: 239, startPoint y: 211, endPoint x: 294, endPoint y: 213, distance: 55.3
click at [302, 214] on div "Business Auto - 41 Power Units at Inception Commercial Auto Liability BA-9R9193…" at bounding box center [447, 199] width 693 height 32
copy div "BA-9R919349-24-14-G"
click at [46, 261] on div "Manage exposures" at bounding box center [32, 255] width 46 height 11
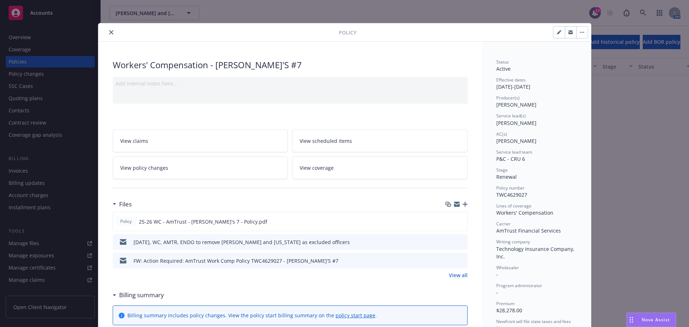
scroll to position [299, 0]
click at [112, 33] on button "close" at bounding box center [111, 32] width 9 height 9
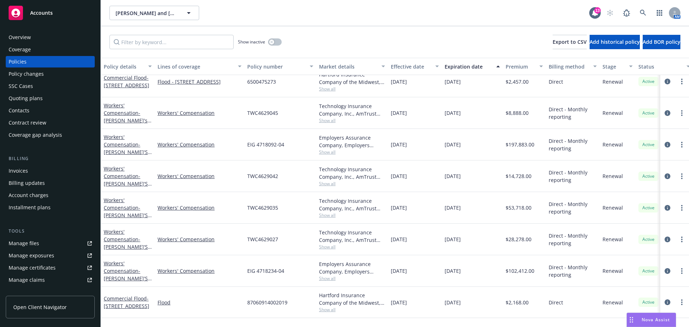
click at [44, 9] on div "Accounts" at bounding box center [50, 13] width 83 height 14
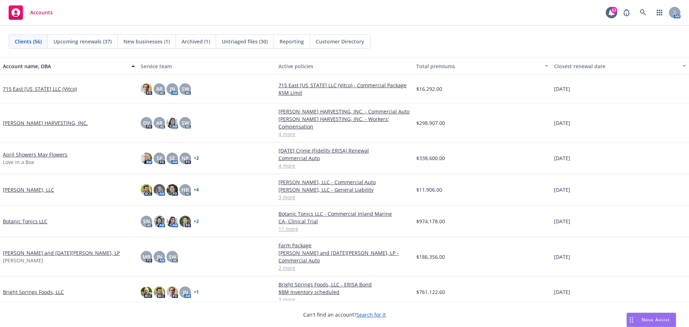
scroll to position [60, 0]
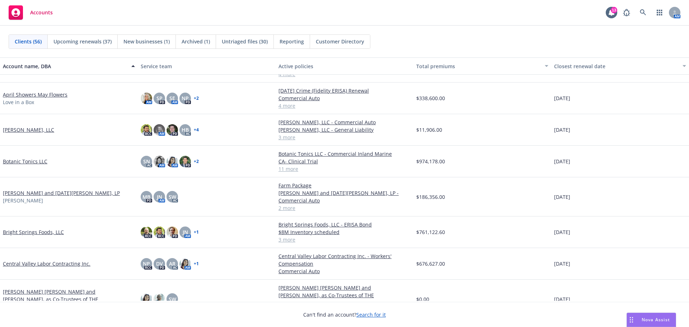
click at [39, 228] on link "Bright Springs Foods, LLC" at bounding box center [33, 232] width 61 height 8
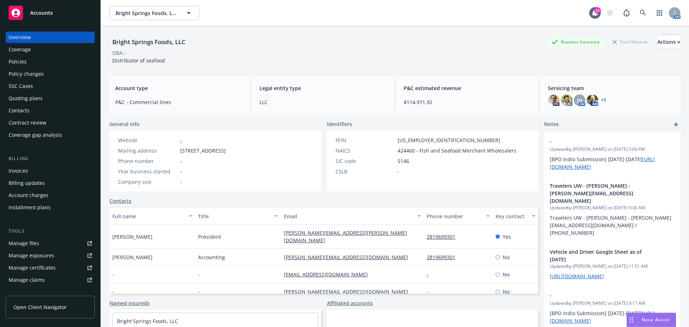
click at [28, 92] on div "SSC Cases" at bounding box center [21, 85] width 24 height 11
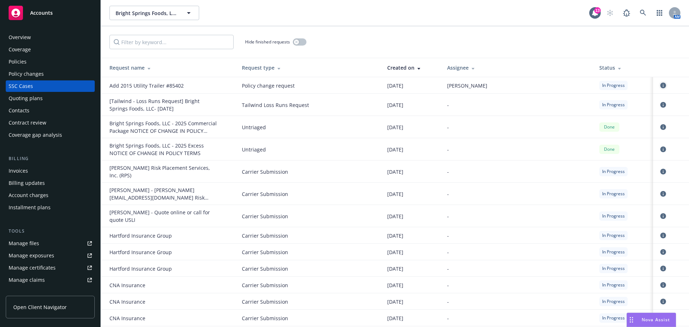
click at [661, 88] on icon "circleInformation" at bounding box center [664, 86] width 6 height 6
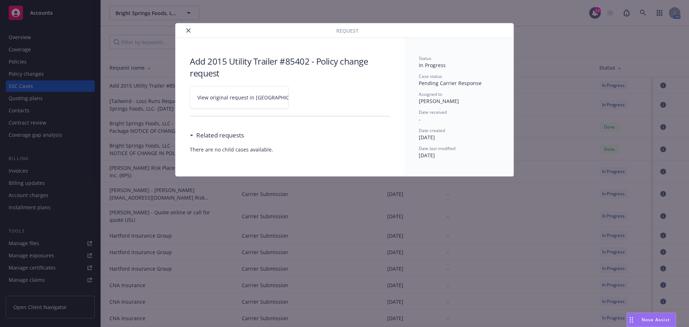
click at [234, 101] on span "View original request in SSC" at bounding box center [251, 98] width 109 height 8
